Goal: Use online tool/utility: Use online tool/utility

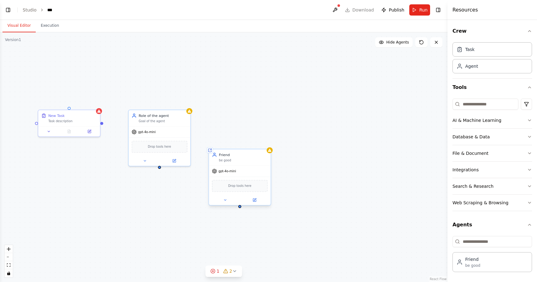
click at [240, 173] on div "gpt-4o-mini" at bounding box center [240, 171] width 62 height 11
click at [48, 131] on icon at bounding box center [49, 130] width 4 height 4
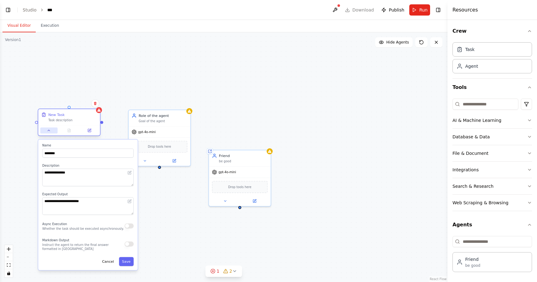
click at [48, 131] on icon at bounding box center [49, 130] width 4 height 4
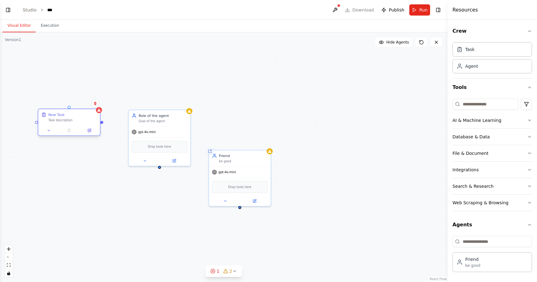
click at [69, 125] on div at bounding box center [69, 130] width 62 height 10
click at [52, 131] on button at bounding box center [48, 130] width 17 height 6
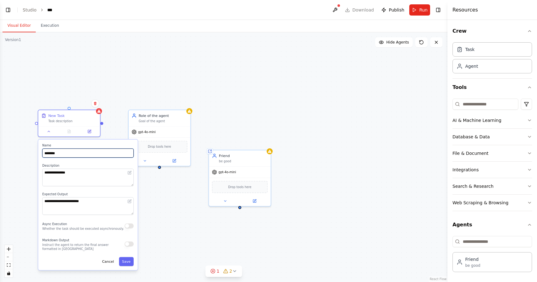
click at [58, 153] on input "********" at bounding box center [87, 152] width 91 height 9
click at [50, 130] on icon at bounding box center [49, 130] width 4 height 4
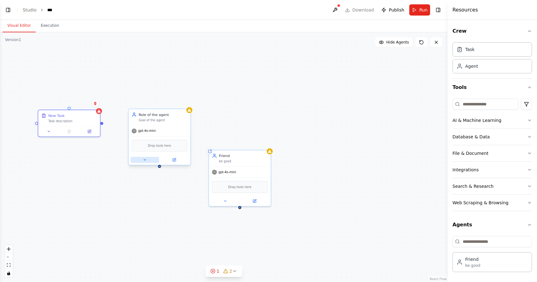
click at [145, 160] on icon at bounding box center [145, 160] width 4 height 4
click at [148, 160] on button at bounding box center [144, 160] width 28 height 6
click at [226, 200] on icon at bounding box center [225, 200] width 4 height 4
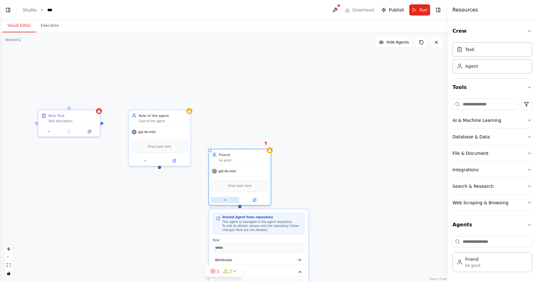
click at [226, 200] on icon at bounding box center [225, 199] width 2 height 1
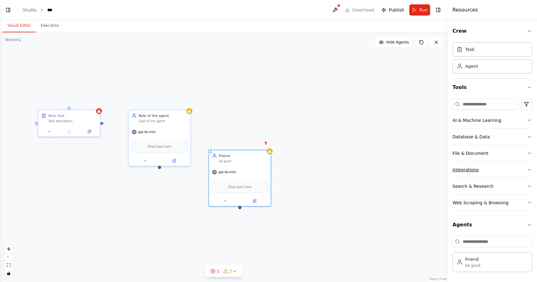
click at [474, 172] on div "Integrations" at bounding box center [465, 169] width 26 height 6
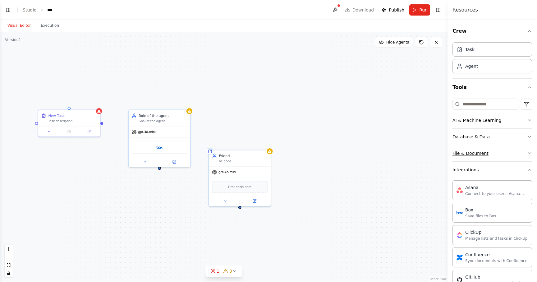
click at [484, 151] on div "File & Document" at bounding box center [470, 153] width 36 height 6
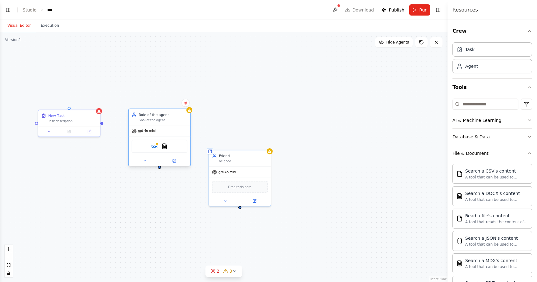
click at [161, 148] on div "Box DOCXSearchTool" at bounding box center [160, 145] width 56 height 13
click at [143, 159] on icon at bounding box center [145, 161] width 4 height 4
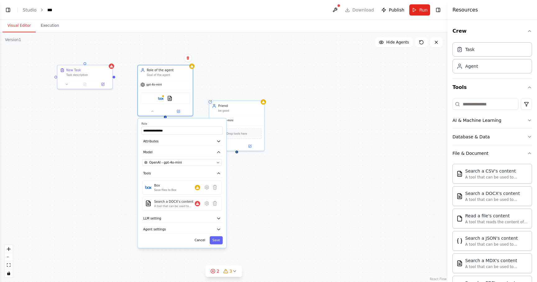
drag, startPoint x: 131, startPoint y: 226, endPoint x: 138, endPoint y: 174, distance: 53.2
click at [138, 173] on div "**********" at bounding box center [223, 156] width 447 height 249
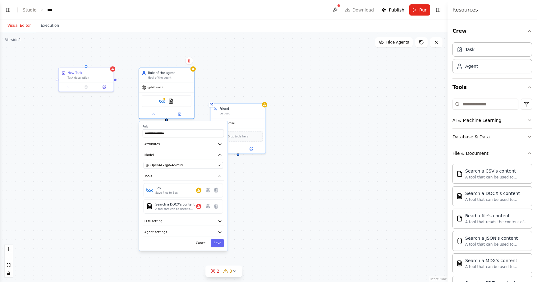
click at [293, 206] on div "**********" at bounding box center [223, 156] width 447 height 249
click at [167, 102] on div "Box DOCXSearchTool" at bounding box center [167, 99] width 50 height 11
click at [159, 112] on button at bounding box center [153, 112] width 25 height 5
